Goal: Use online tool/utility: Utilize a website feature to perform a specific function

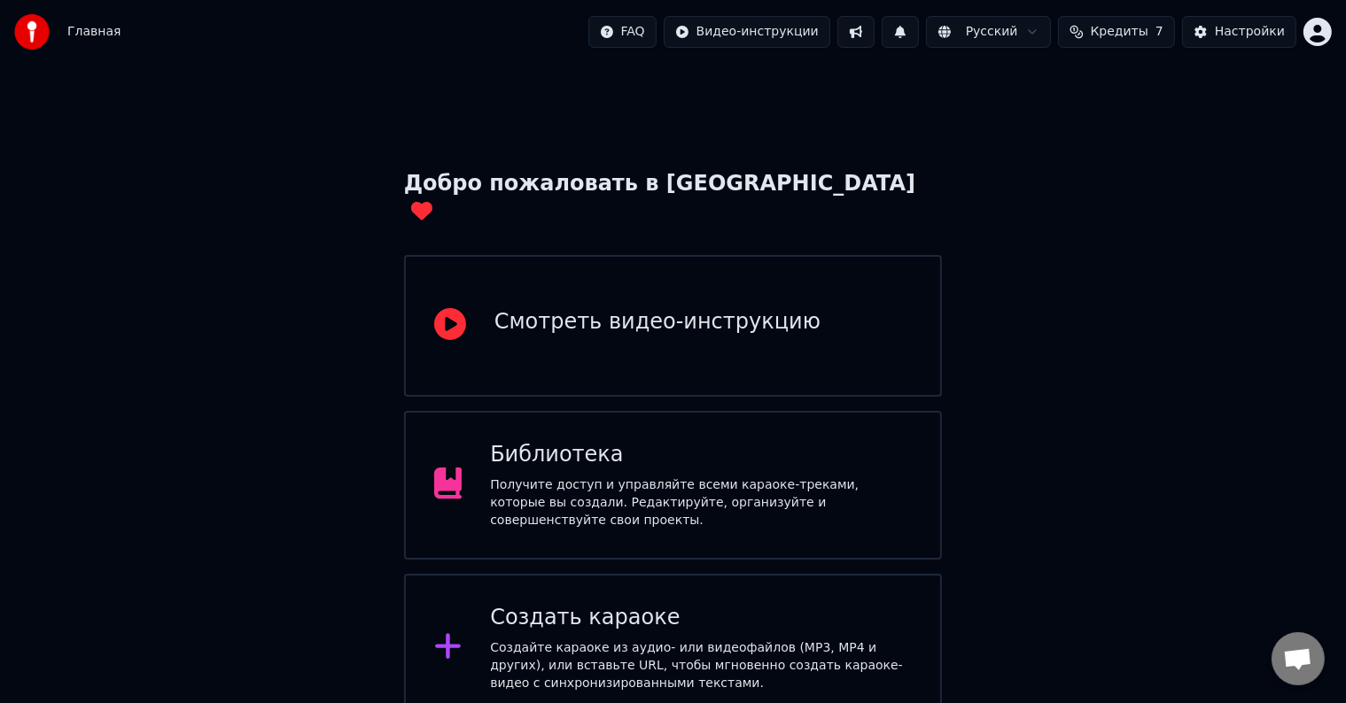
click at [563, 448] on div "Библиотека Получите доступ и управляйте всеми караоке-треками, которые вы созда…" at bounding box center [701, 485] width 422 height 89
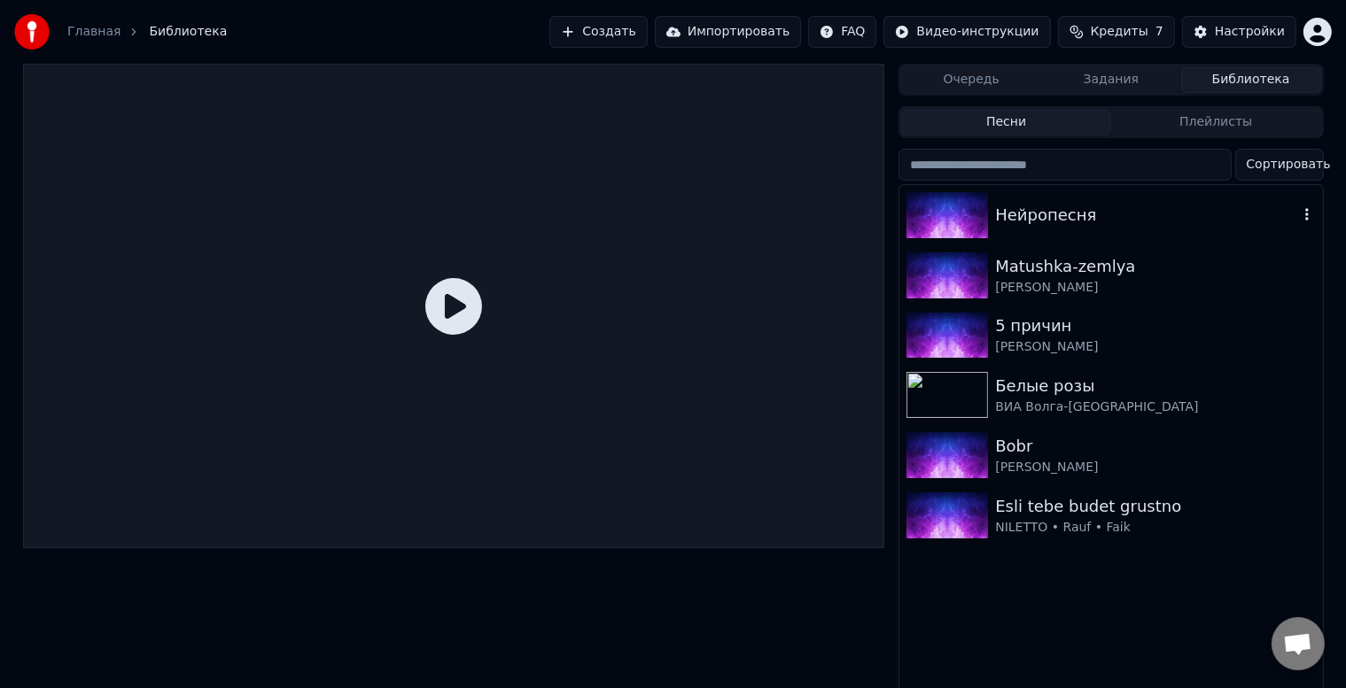
click at [1060, 232] on div "Нейропесня" at bounding box center [1110, 215] width 423 height 60
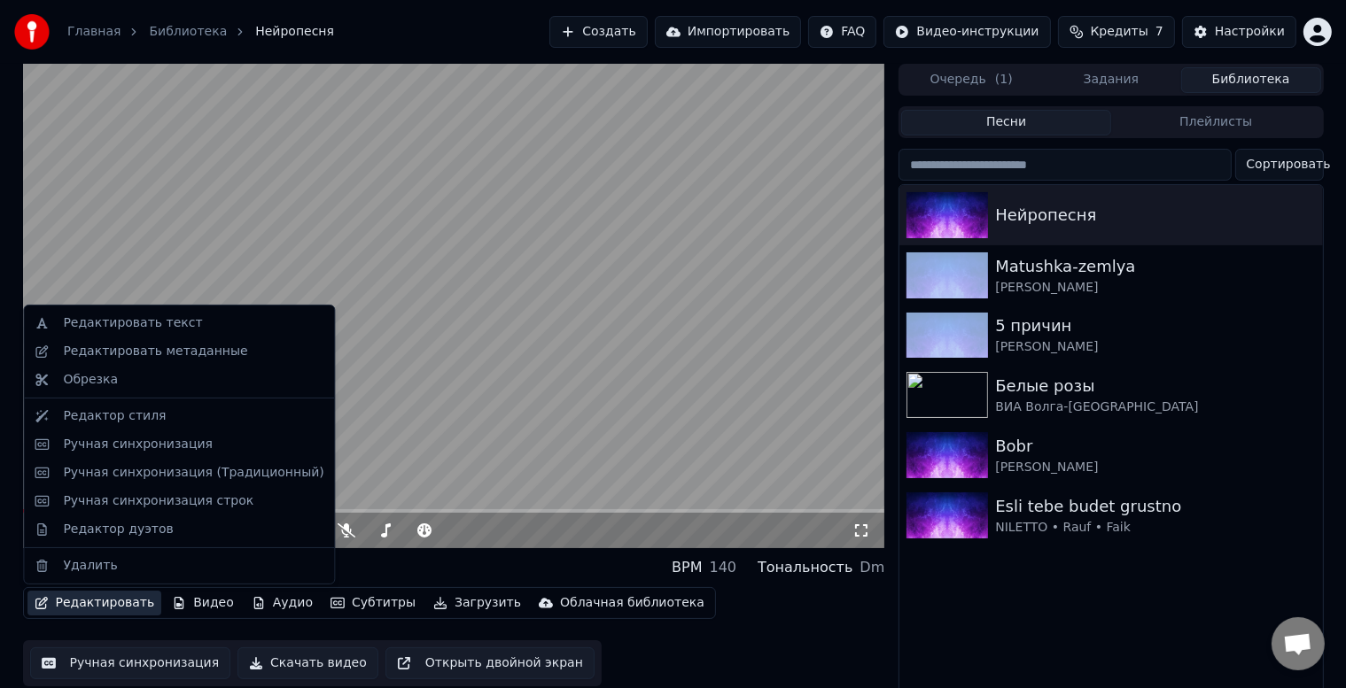
click at [115, 607] on button "Редактировать" at bounding box center [94, 603] width 135 height 25
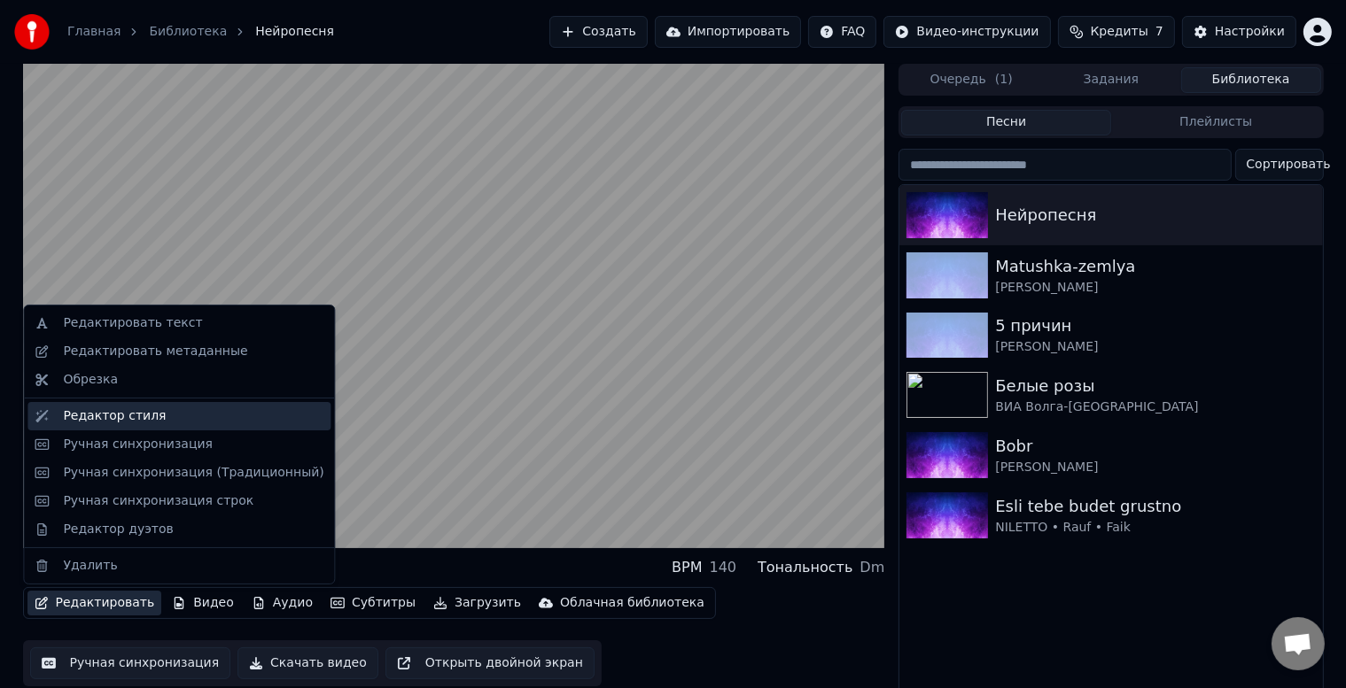
click at [131, 417] on div "Редактор стиля" at bounding box center [114, 417] width 103 height 18
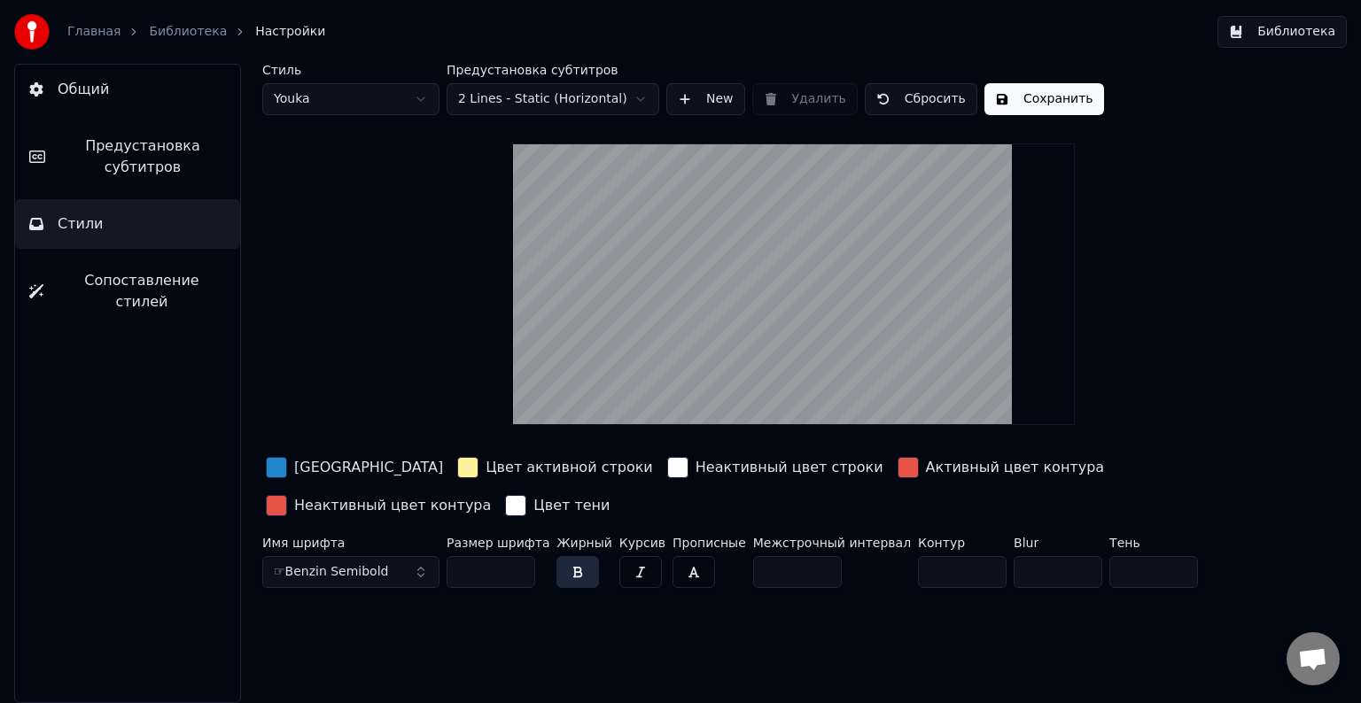
click at [897, 468] on div "button" at bounding box center [907, 467] width 21 height 21
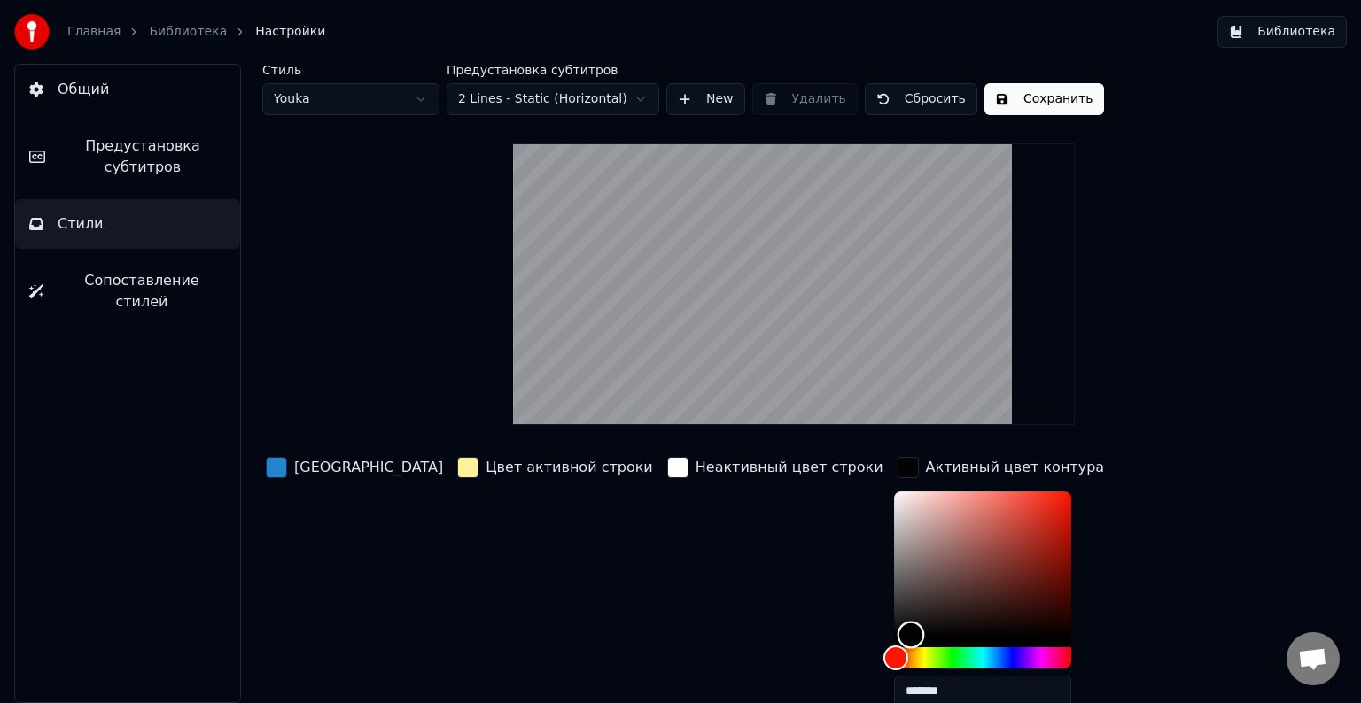
type input "*******"
drag, startPoint x: 796, startPoint y: 635, endPoint x: 772, endPoint y: 654, distance: 31.0
click at [894, 654] on div at bounding box center [982, 580] width 177 height 177
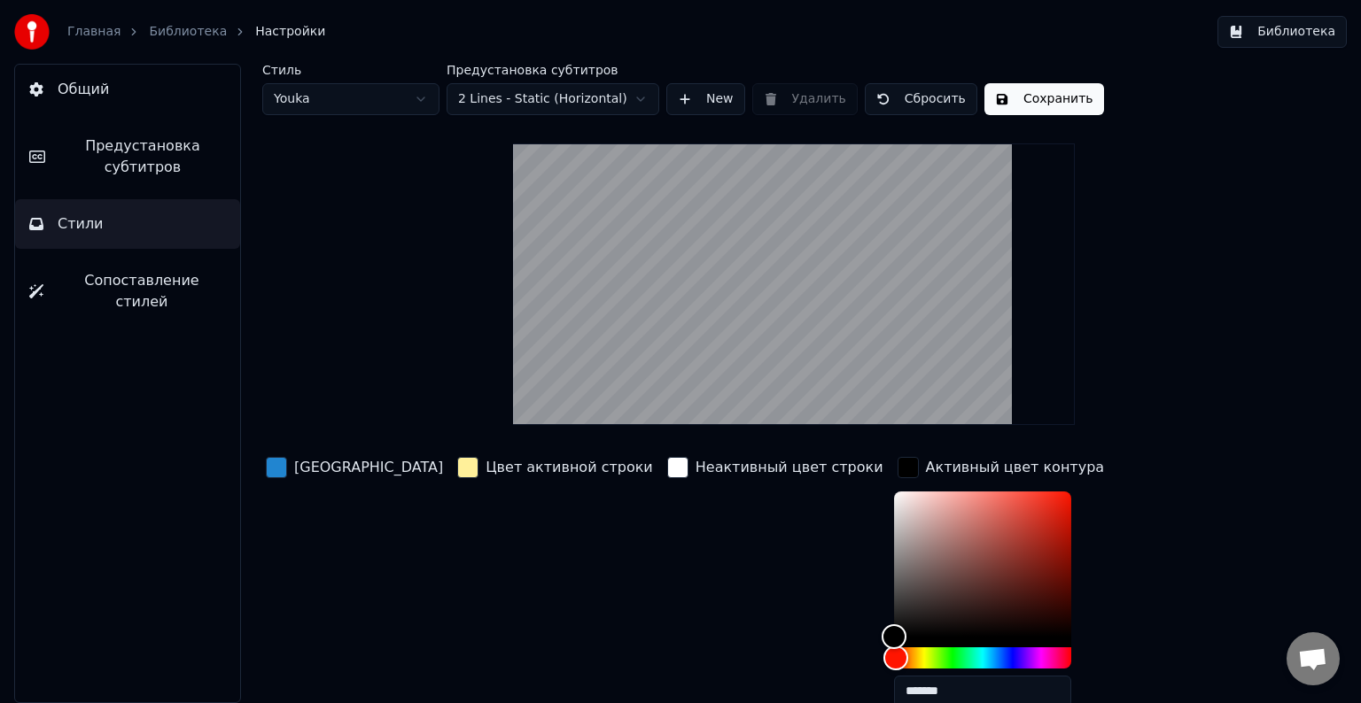
type input "*******"
drag, startPoint x: 997, startPoint y: 630, endPoint x: 932, endPoint y: 663, distance: 72.5
type input "*******"
drag, startPoint x: 780, startPoint y: 631, endPoint x: 734, endPoint y: 652, distance: 50.7
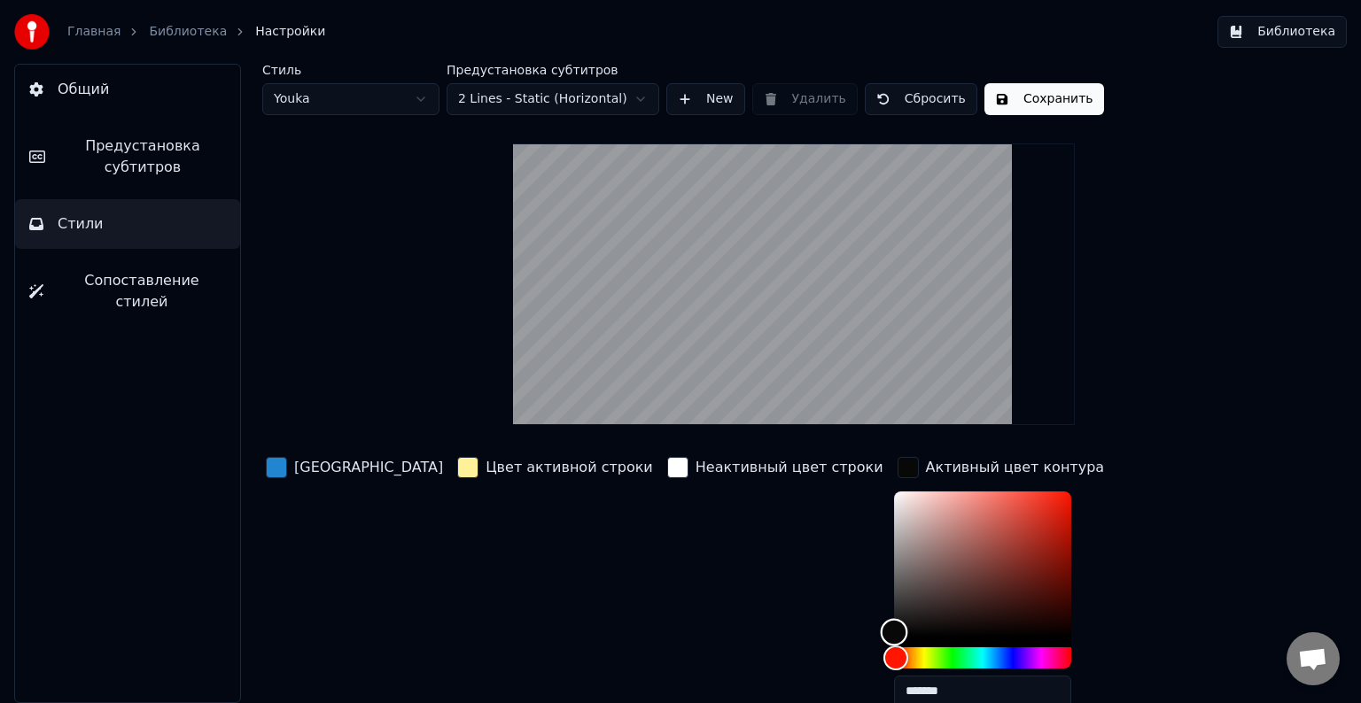
click at [664, 588] on div "Неактивный цвет строки" at bounding box center [775, 588] width 223 height 268
click at [557, 559] on div "Цвет активной строки" at bounding box center [555, 588] width 203 height 268
click at [1050, 109] on button "Сохранить" at bounding box center [1044, 99] width 120 height 32
click at [1027, 107] on button "Готово" at bounding box center [1031, 99] width 95 height 32
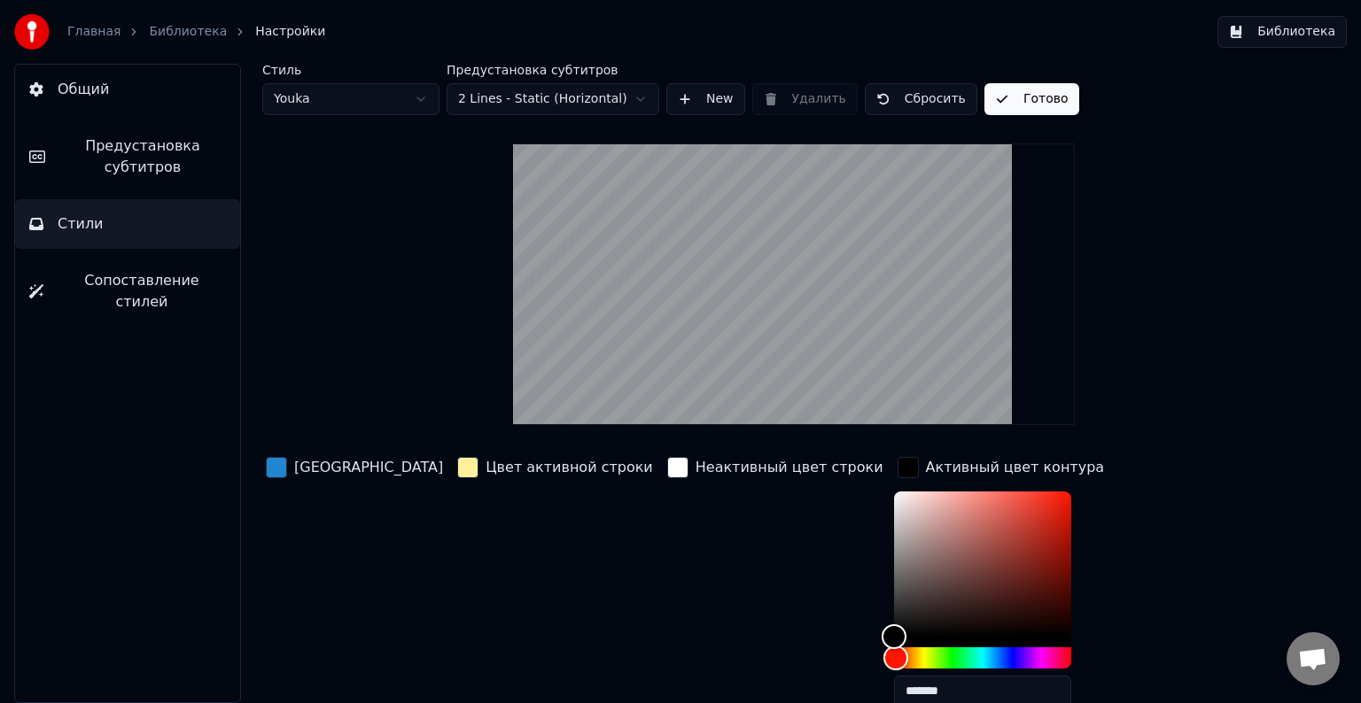
click at [164, 37] on link "Библиотека" at bounding box center [188, 32] width 78 height 18
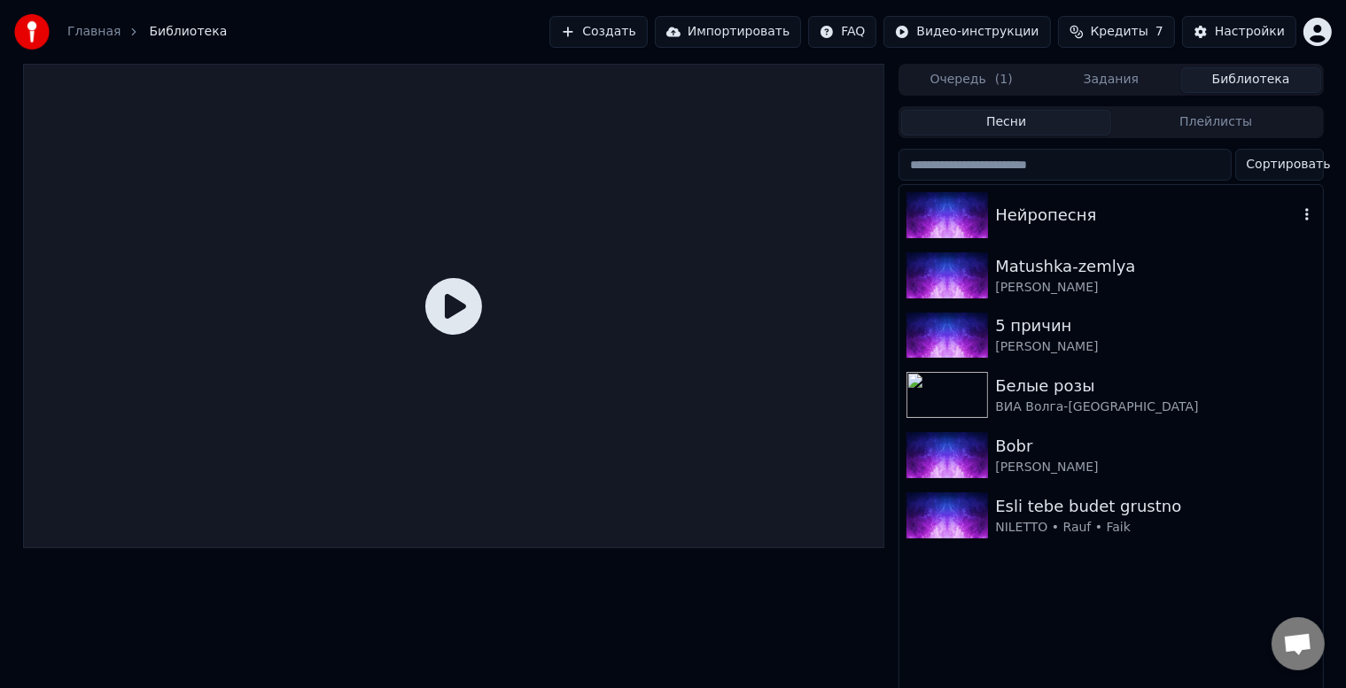
click at [1139, 210] on div "Нейропесня" at bounding box center [1146, 215] width 302 height 25
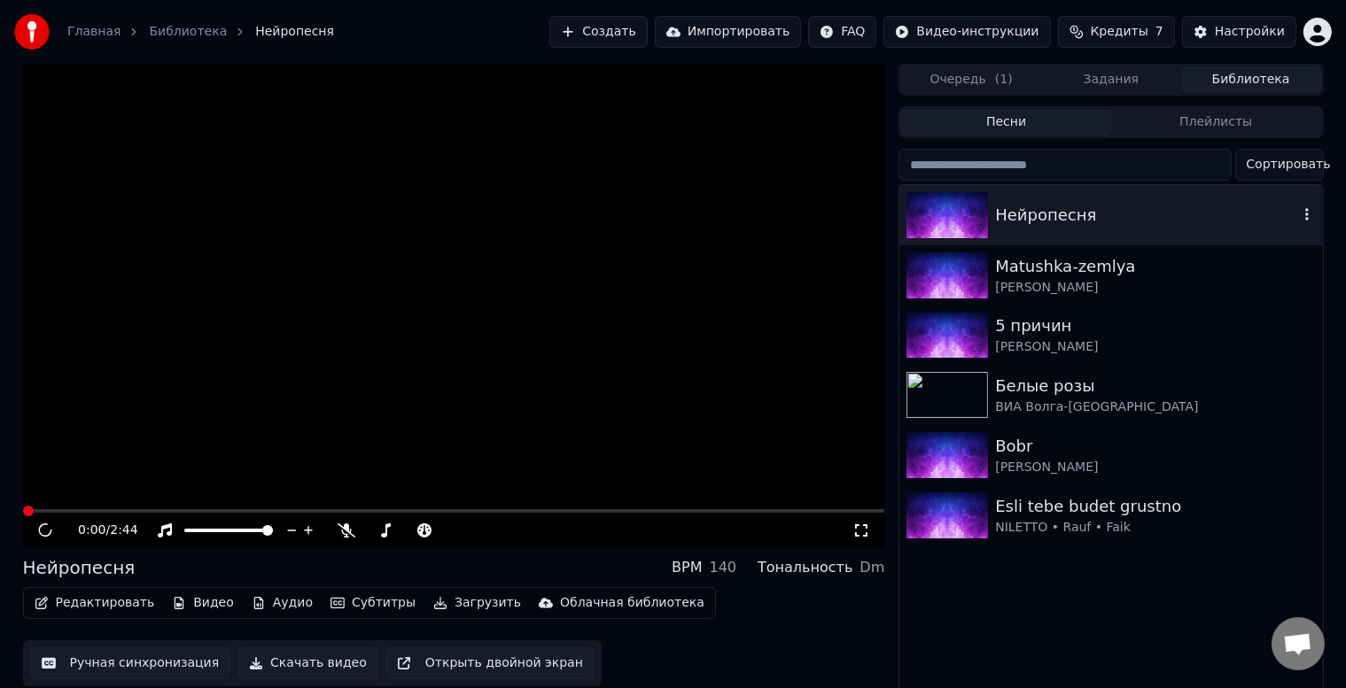
click at [1139, 210] on div "Нейропесня" at bounding box center [1146, 215] width 302 height 25
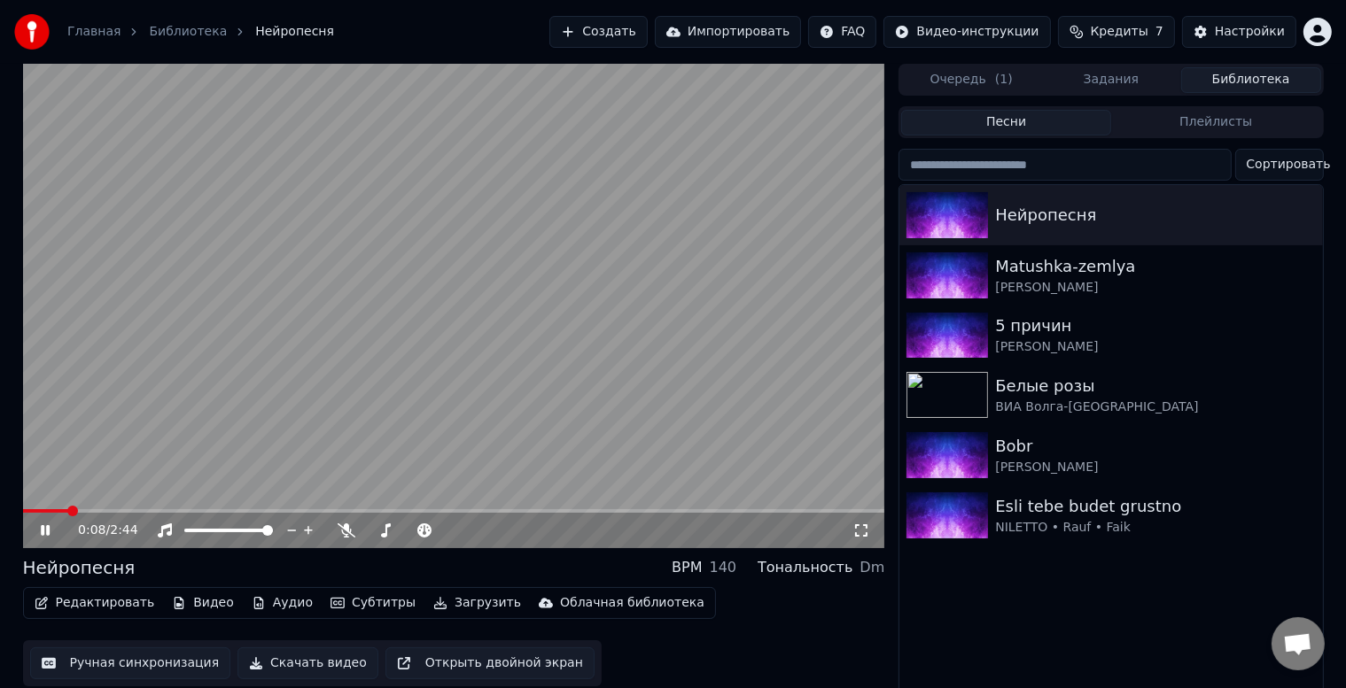
click at [116, 602] on button "Редактировать" at bounding box center [94, 603] width 135 height 25
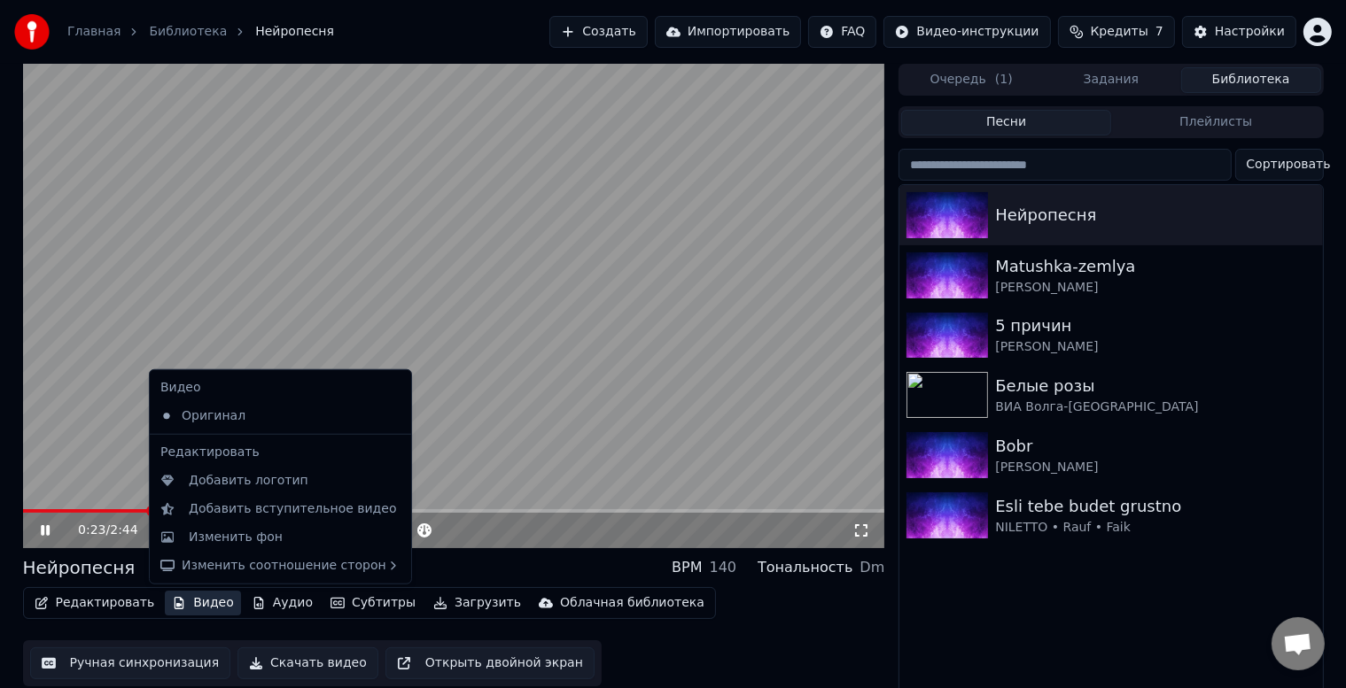
click at [748, 187] on video at bounding box center [454, 306] width 862 height 485
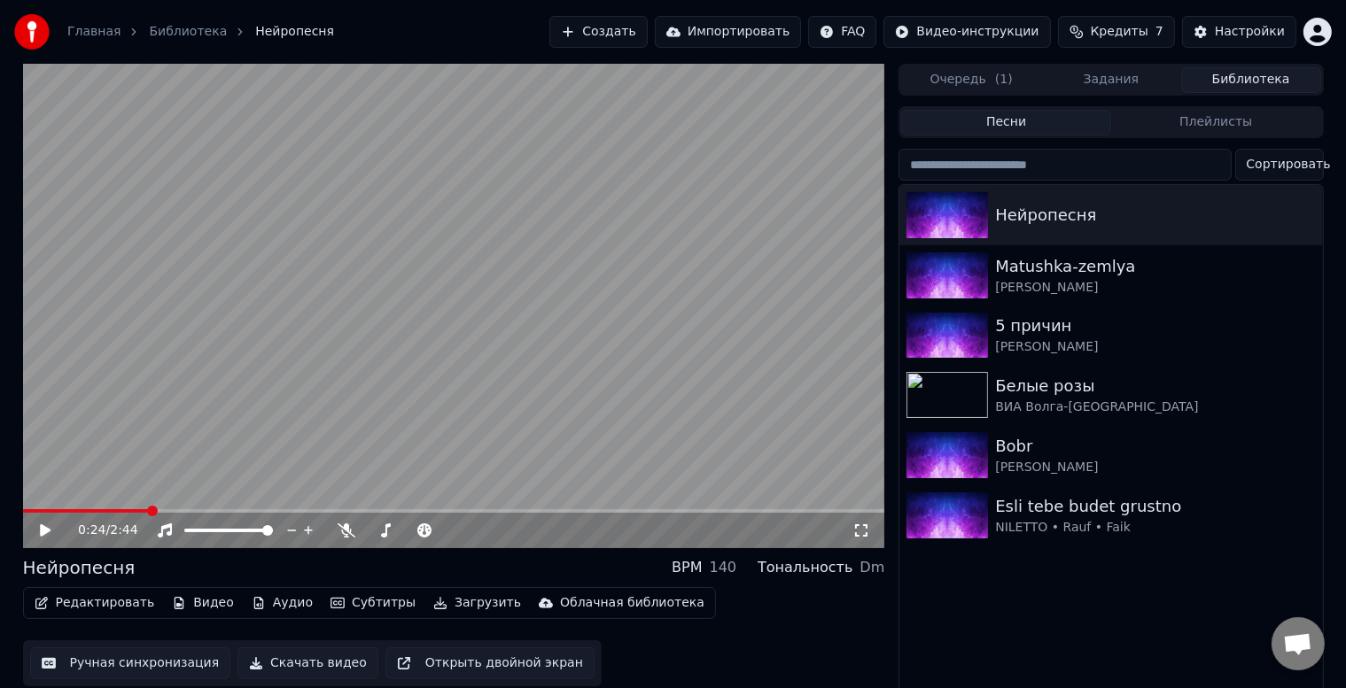
click at [426, 609] on button "Загрузить" at bounding box center [477, 603] width 102 height 25
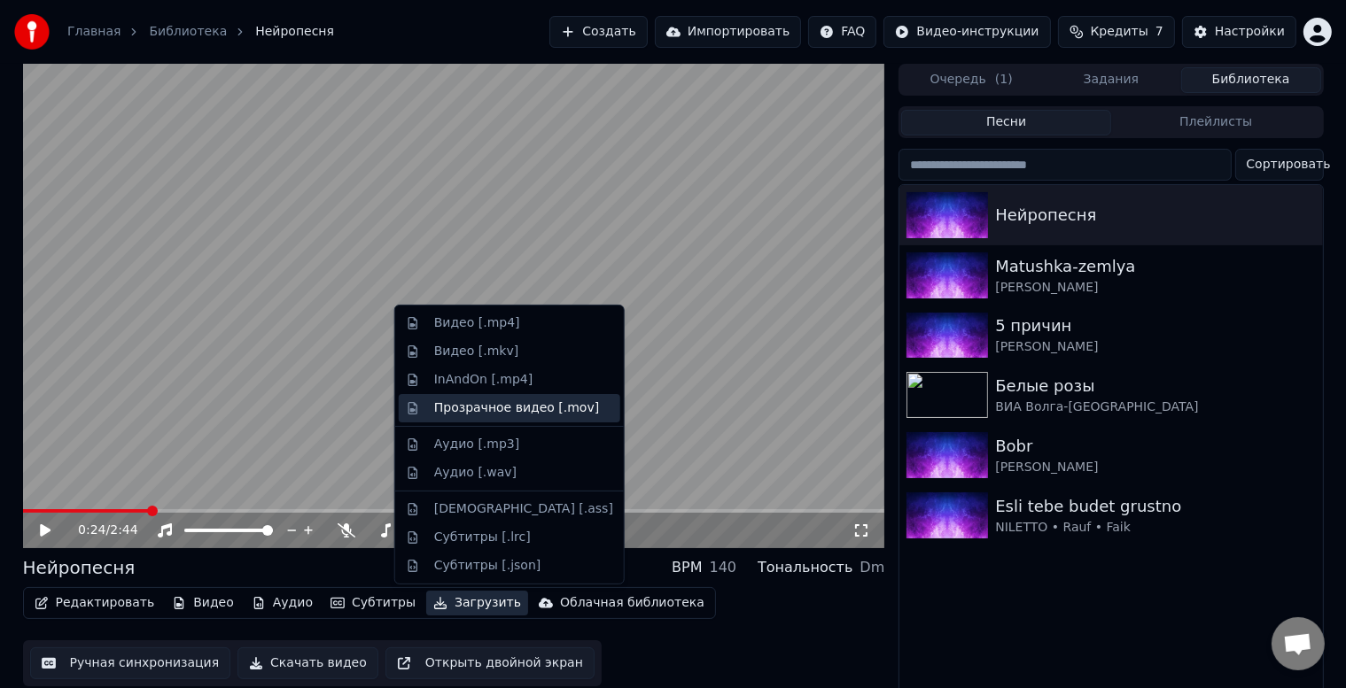
click at [482, 403] on div "Прозрачное видео [.mov]" at bounding box center [516, 409] width 165 height 18
